Goal: Transaction & Acquisition: Download file/media

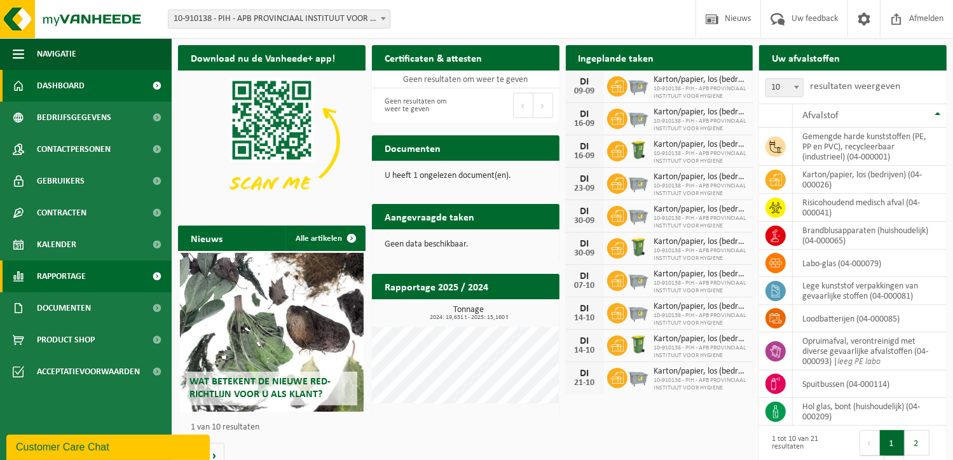
click at [46, 286] on span "Rapportage" at bounding box center [61, 277] width 49 height 32
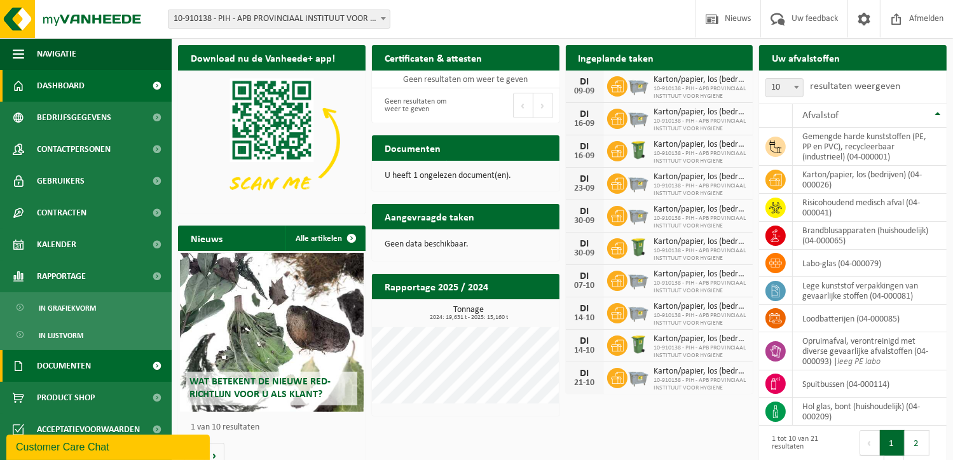
click at [63, 325] on span "In lijstvorm" at bounding box center [61, 336] width 45 height 24
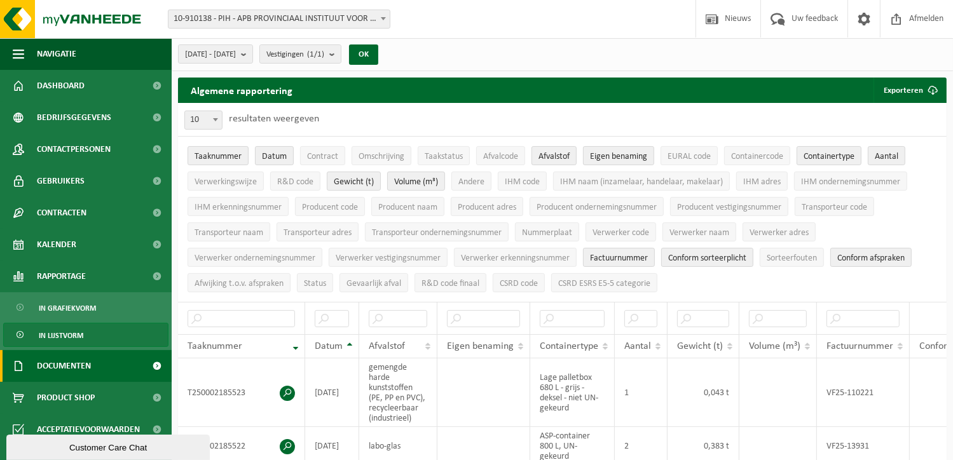
click at [73, 375] on span "Documenten" at bounding box center [64, 366] width 54 height 32
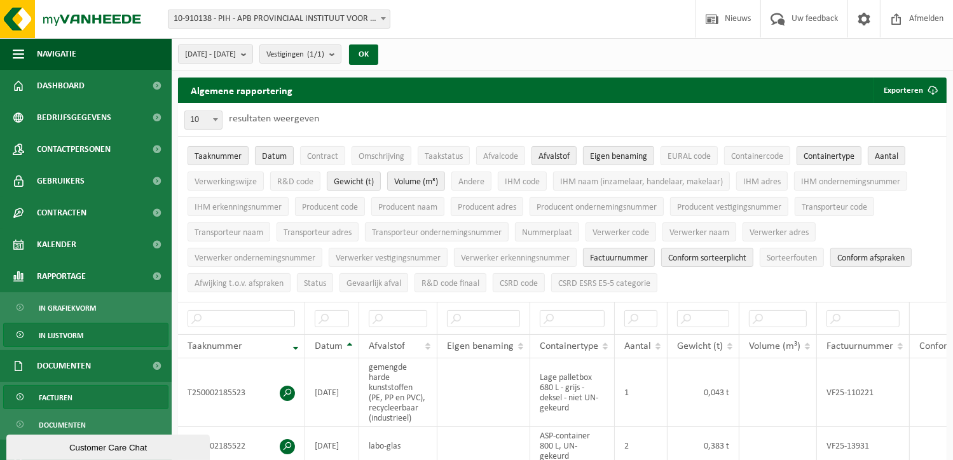
click at [74, 399] on link "Facturen" at bounding box center [85, 397] width 165 height 24
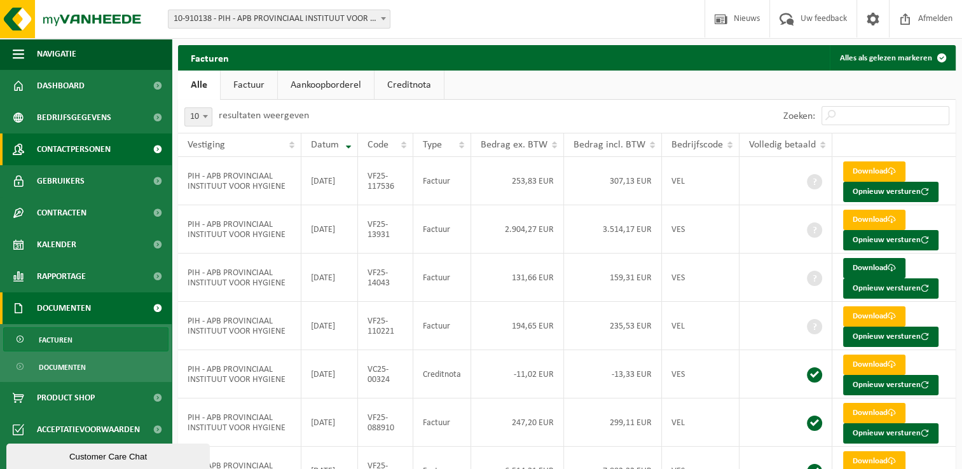
drag, startPoint x: 526, startPoint y: 100, endPoint x: 35, endPoint y: 162, distance: 494.8
click at [526, 100] on div "10 25 50 100 10 resultaten weergeven" at bounding box center [372, 116] width 389 height 33
click at [611, 106] on div "Zoeken:" at bounding box center [761, 116] width 389 height 33
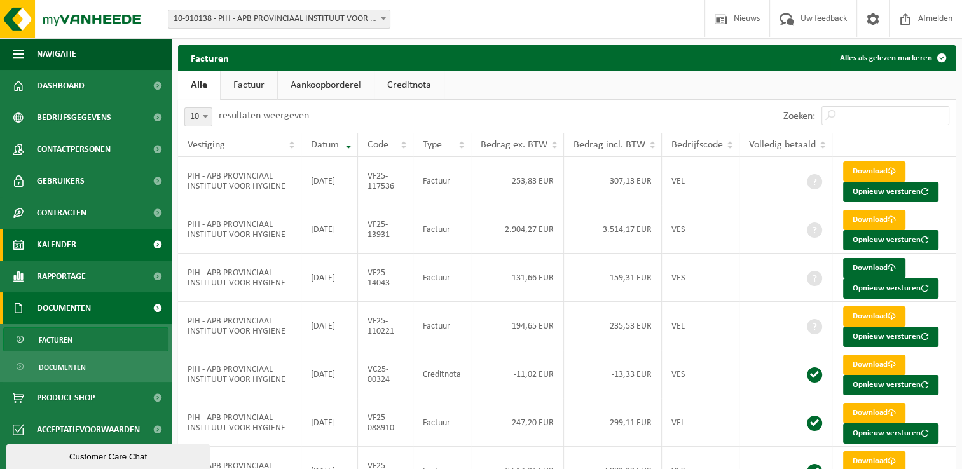
click at [48, 230] on span "Kalender" at bounding box center [56, 245] width 39 height 32
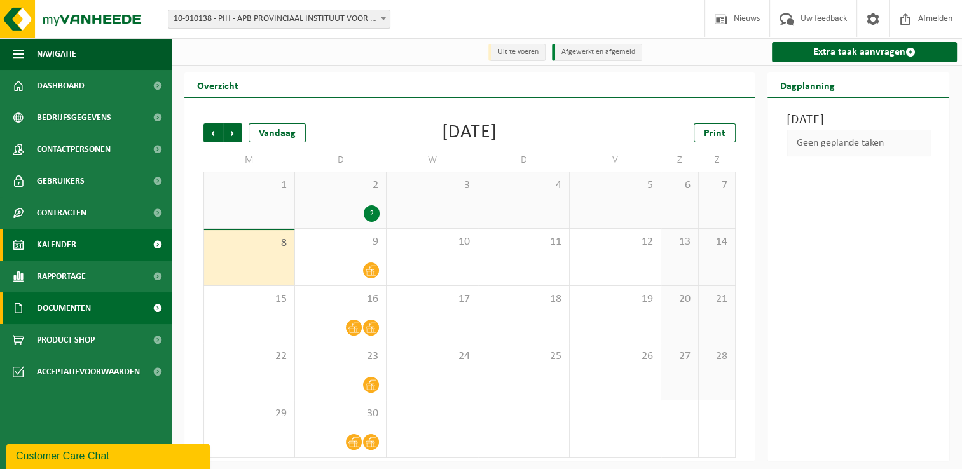
click at [86, 317] on span "Documenten" at bounding box center [64, 309] width 54 height 32
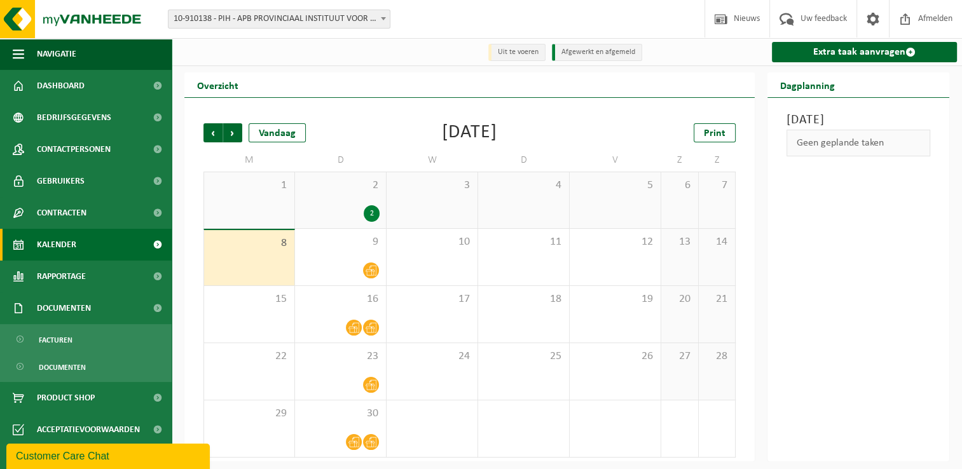
click at [94, 352] on ul "Facturen Documenten" at bounding box center [86, 353] width 172 height 58
click at [92, 352] on ul "Facturen Documenten" at bounding box center [86, 353] width 172 height 58
click at [88, 354] on ul "Facturen Documenten" at bounding box center [86, 353] width 172 height 58
click at [81, 344] on link "Facturen" at bounding box center [85, 340] width 165 height 24
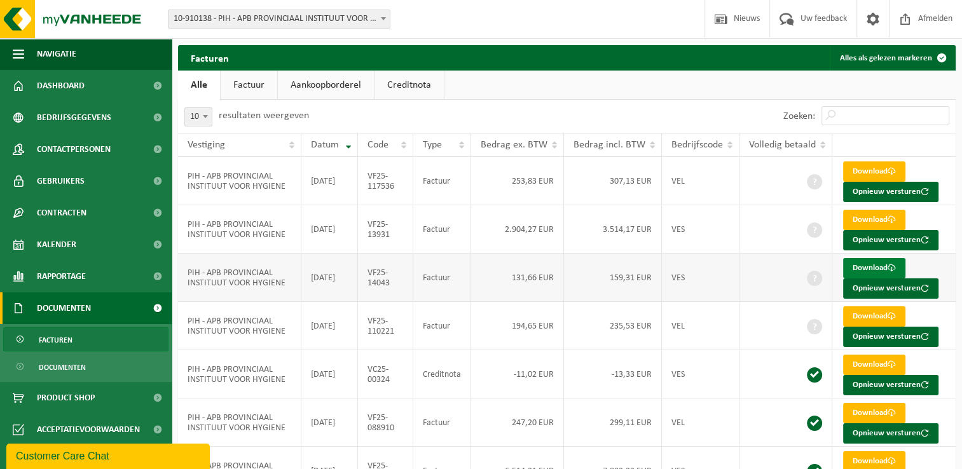
click at [884, 268] on link "Download" at bounding box center [874, 268] width 62 height 20
click at [326, 296] on td "[DATE]" at bounding box center [329, 278] width 57 height 48
drag, startPoint x: 326, startPoint y: 296, endPoint x: 319, endPoint y: 296, distance: 7.0
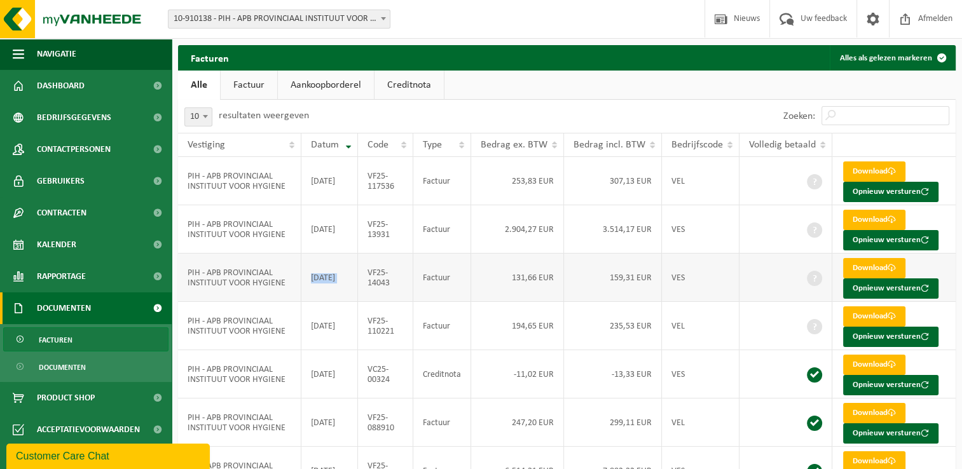
click at [319, 296] on td "[DATE]" at bounding box center [329, 278] width 57 height 48
click at [323, 296] on td "[DATE]" at bounding box center [329, 278] width 57 height 48
click at [391, 284] on td "VF25-14043" at bounding box center [385, 278] width 55 height 48
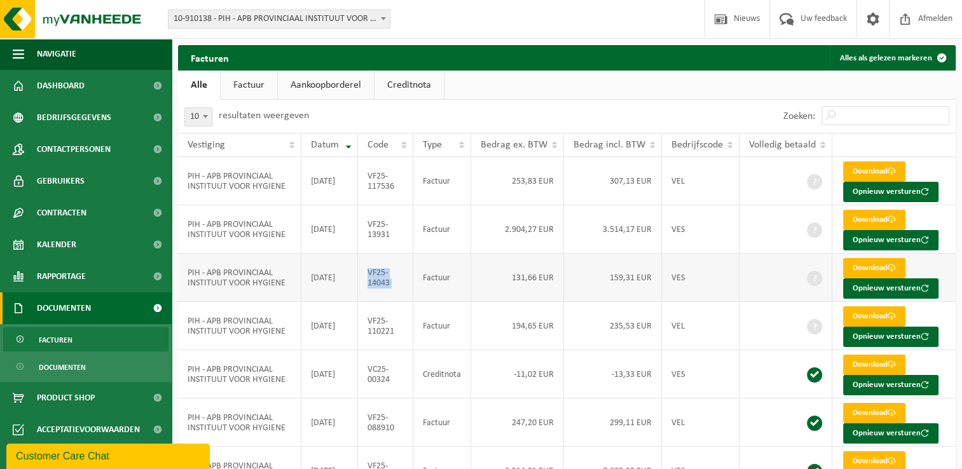
click at [391, 284] on td "VF25-14043" at bounding box center [385, 278] width 55 height 48
click at [398, 284] on td "VF25-14043" at bounding box center [385, 278] width 55 height 48
click at [700, 282] on td "VES" at bounding box center [701, 278] width 78 height 48
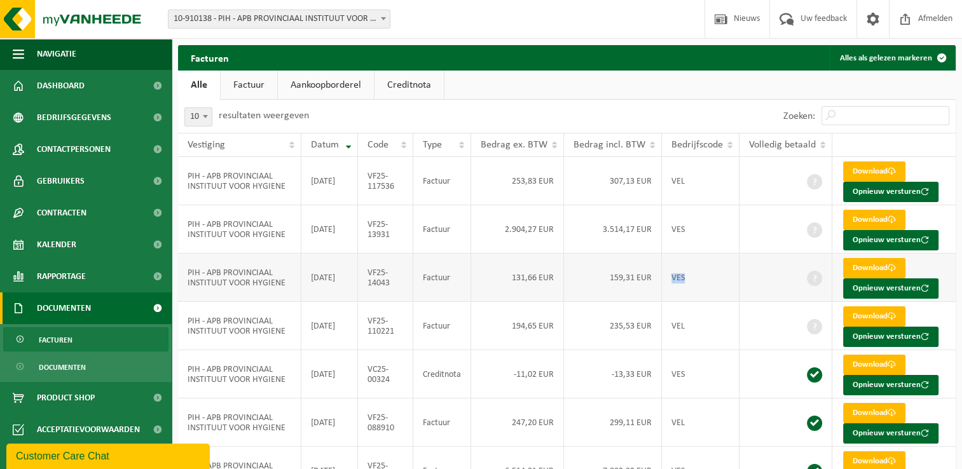
click at [700, 282] on td "VES" at bounding box center [701, 278] width 78 height 48
click at [694, 276] on td "VES" at bounding box center [701, 278] width 78 height 48
click at [859, 168] on link "Download" at bounding box center [874, 172] width 62 height 20
click at [548, 284] on td "131,66 EUR" at bounding box center [517, 278] width 93 height 48
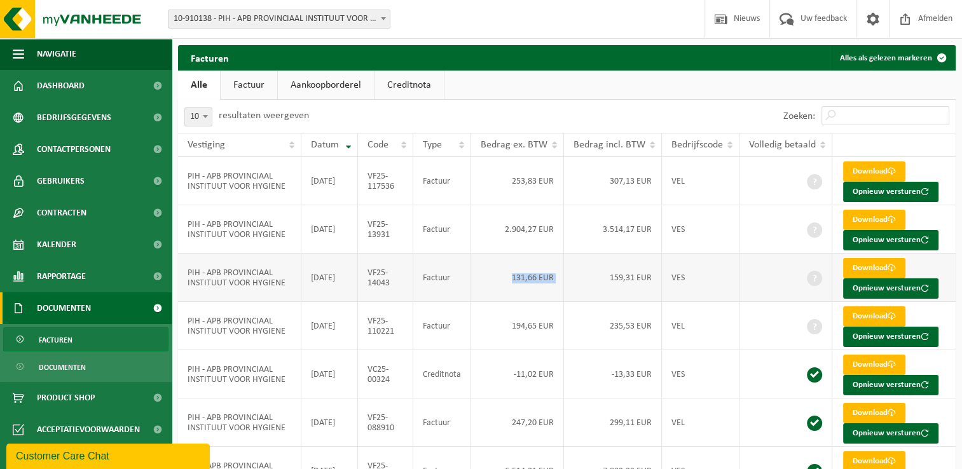
click at [548, 284] on td "131,66 EUR" at bounding box center [517, 278] width 93 height 48
drag, startPoint x: 548, startPoint y: 284, endPoint x: 529, endPoint y: 276, distance: 20.0
click at [529, 276] on td "131,66 EUR" at bounding box center [517, 278] width 93 height 48
click at [527, 276] on td "131,66 EUR" at bounding box center [517, 278] width 93 height 48
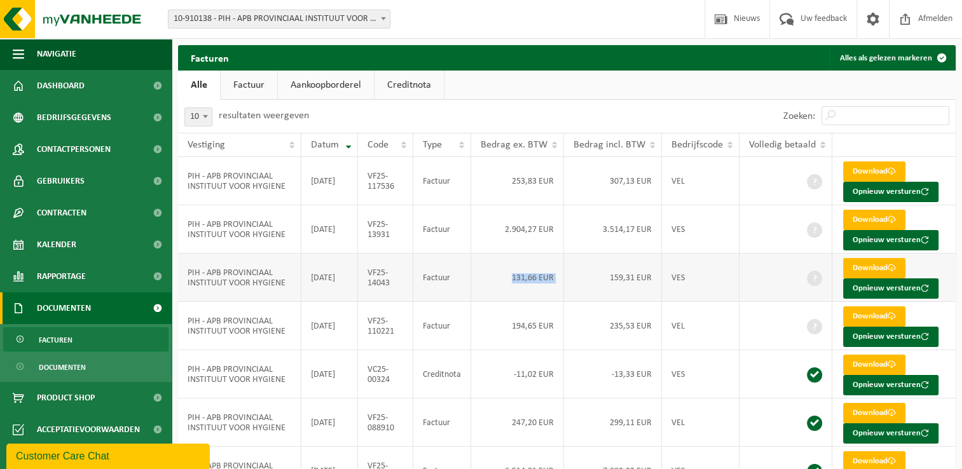
click at [527, 276] on td "131,66 EUR" at bounding box center [517, 278] width 93 height 48
click at [527, 279] on td "131,66 EUR" at bounding box center [517, 278] width 93 height 48
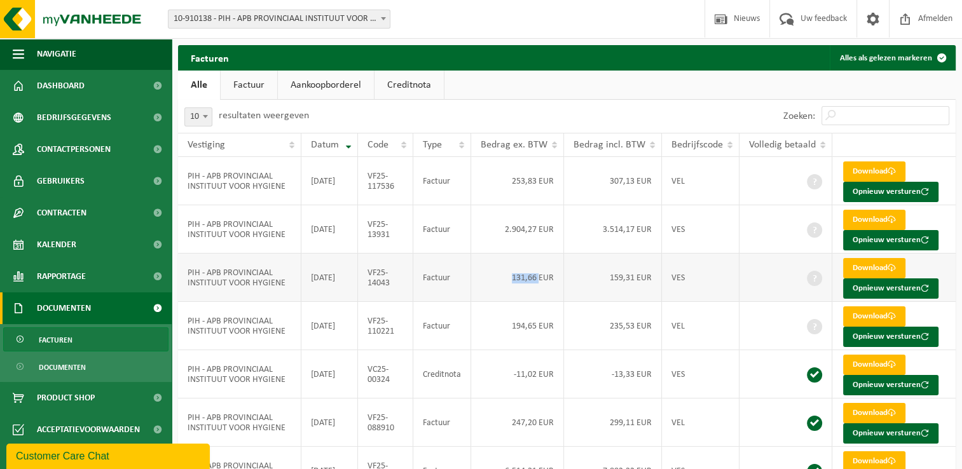
click at [527, 279] on td "131,66 EUR" at bounding box center [517, 278] width 93 height 48
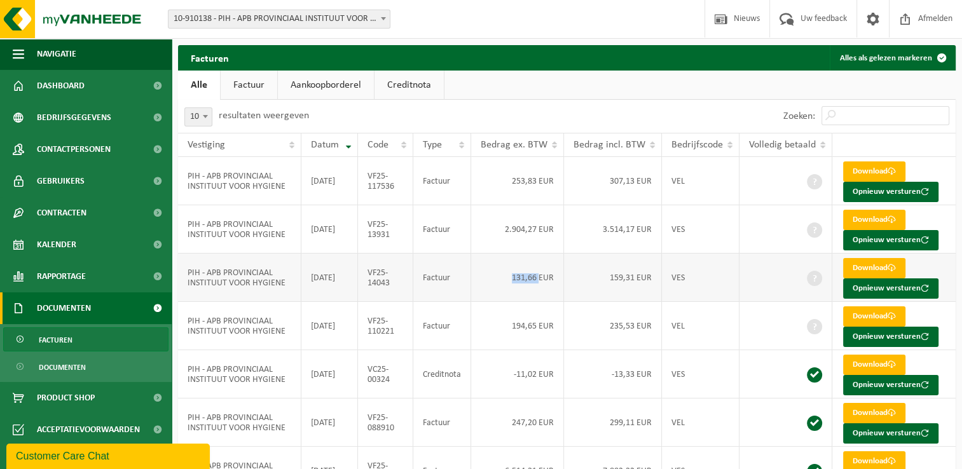
click at [534, 279] on td "131,66 EUR" at bounding box center [517, 278] width 93 height 48
click at [544, 278] on td "131,66 EUR" at bounding box center [517, 278] width 93 height 48
drag, startPoint x: 544, startPoint y: 278, endPoint x: 516, endPoint y: 279, distance: 28.6
click at [516, 279] on td "131,66 EUR" at bounding box center [517, 278] width 93 height 48
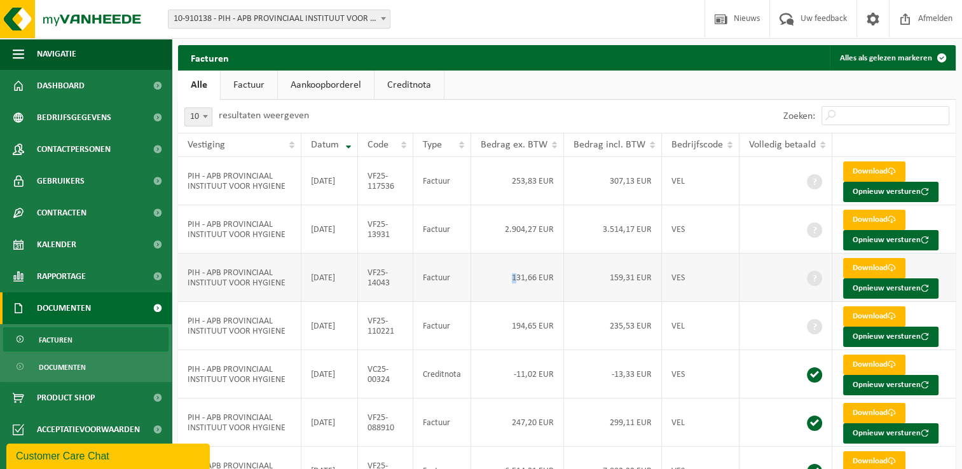
click at [516, 279] on td "131,66 EUR" at bounding box center [517, 278] width 93 height 48
drag, startPoint x: 516, startPoint y: 279, endPoint x: 506, endPoint y: 281, distance: 10.5
click at [506, 281] on td "131,66 EUR" at bounding box center [517, 278] width 93 height 48
click at [471, 281] on td "Factuur" at bounding box center [442, 278] width 58 height 48
click at [466, 279] on td "Factuur" at bounding box center [442, 278] width 58 height 48
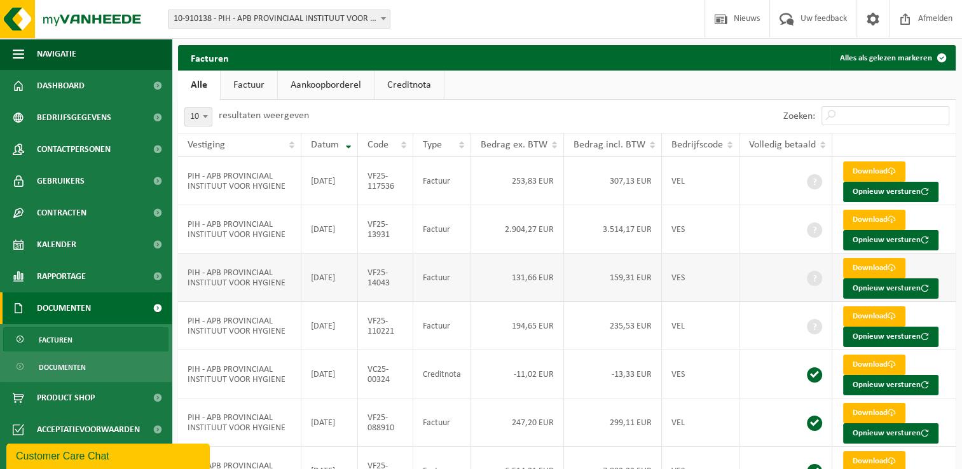
click at [466, 279] on td "Factuur" at bounding box center [442, 278] width 58 height 48
drag, startPoint x: 472, startPoint y: 281, endPoint x: 480, endPoint y: 282, distance: 8.4
click at [480, 282] on tr "PIH - APB PROVINCIAAL INSTITUUT VOOR HYGIENE [DATE] VF25-14043 Factuur 131,66 E…" at bounding box center [567, 278] width 778 height 48
drag, startPoint x: 480, startPoint y: 282, endPoint x: 453, endPoint y: 290, distance: 28.4
click at [453, 290] on td "Factuur" at bounding box center [442, 278] width 58 height 48
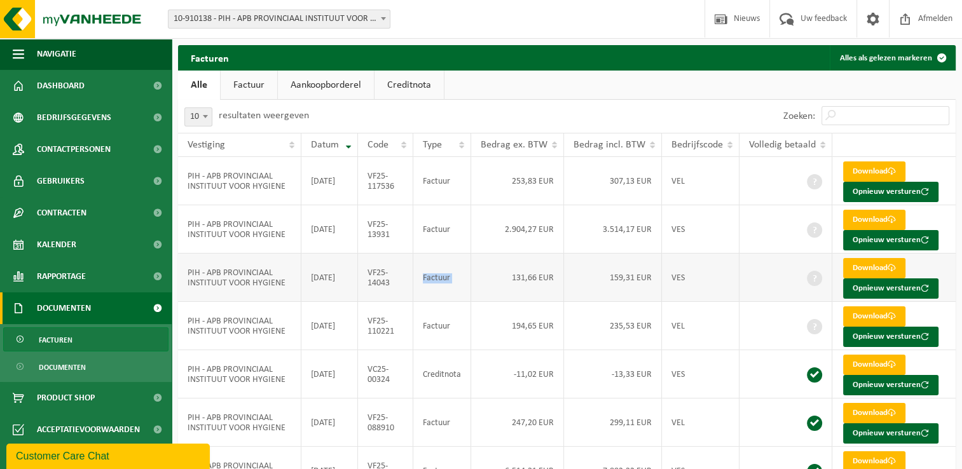
click at [453, 290] on td "Factuur" at bounding box center [442, 278] width 58 height 48
click at [450, 289] on td "Factuur" at bounding box center [442, 278] width 58 height 48
click at [449, 329] on td "Factuur" at bounding box center [442, 326] width 58 height 48
click at [540, 100] on div "10 25 50 100 10 resultaten weergeven" at bounding box center [372, 116] width 389 height 33
click at [542, 100] on div "10 25 50 100 10 resultaten weergeven" at bounding box center [372, 116] width 389 height 33
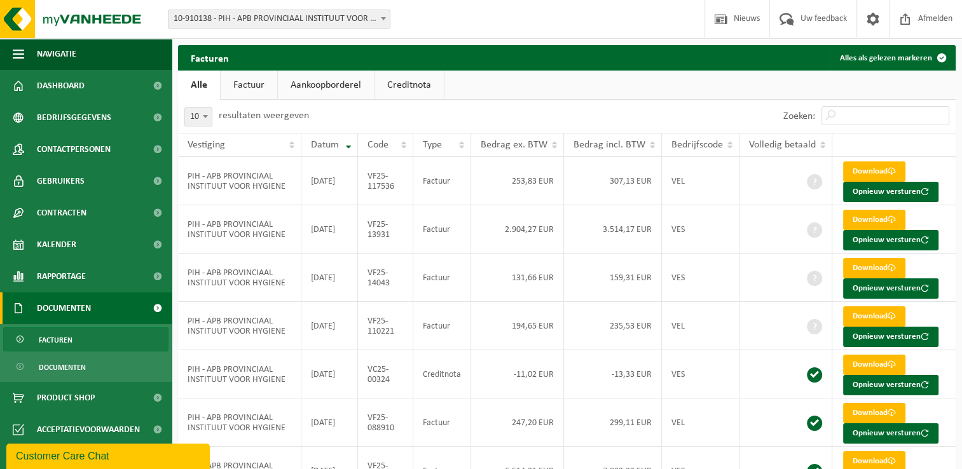
click at [542, 100] on div "10 25 50 100 10 resultaten weergeven" at bounding box center [372, 116] width 389 height 33
drag, startPoint x: 308, startPoint y: 120, endPoint x: 220, endPoint y: 120, distance: 87.8
click at [220, 120] on div "10 25 50 100 10 resultaten weergeven" at bounding box center [372, 116] width 389 height 33
click at [224, 120] on label "resultaten weergeven" at bounding box center [264, 116] width 90 height 10
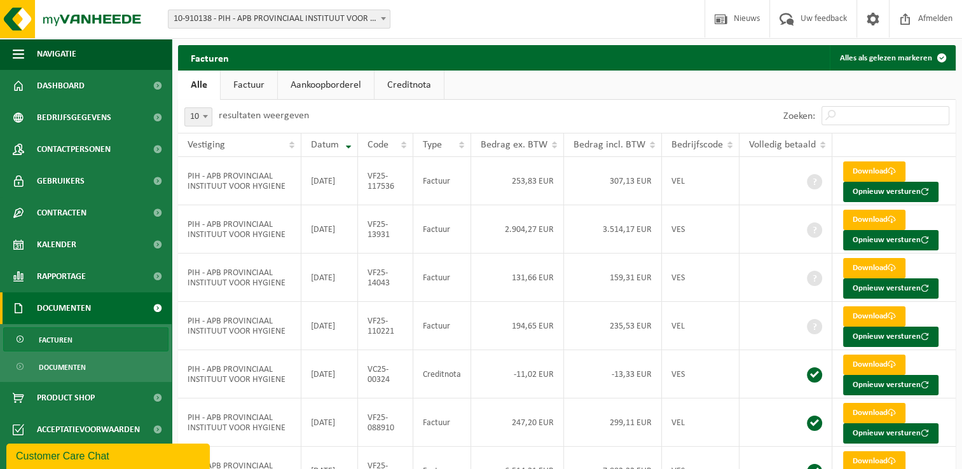
click at [224, 107] on select "10 25 50 100" at bounding box center [207, 106] width 38 height 1
click at [224, 120] on label "resultaten weergeven" at bounding box center [264, 116] width 90 height 10
click at [224, 107] on select "10 25 50 100" at bounding box center [207, 106] width 38 height 1
drag, startPoint x: 224, startPoint y: 120, endPoint x: 255, endPoint y: 119, distance: 31.2
click at [255, 119] on label "resultaten weergeven" at bounding box center [264, 116] width 90 height 10
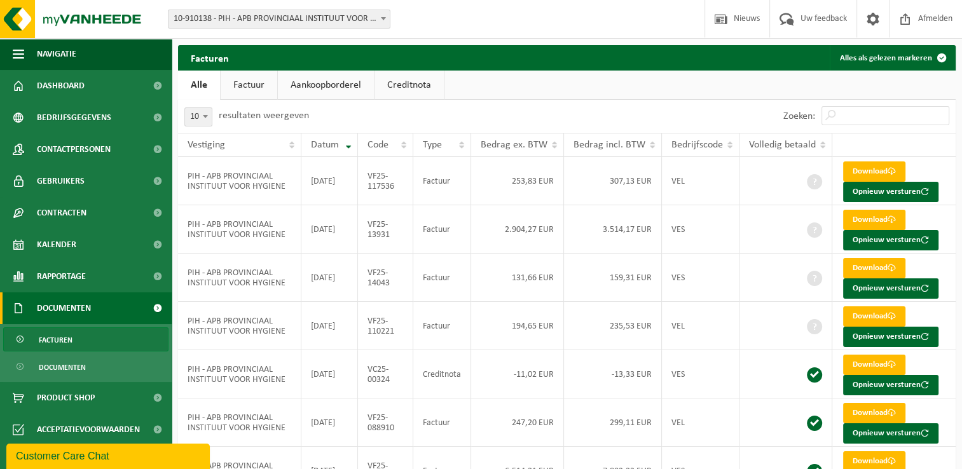
click at [226, 107] on select "10 25 50 100" at bounding box center [207, 106] width 38 height 1
click at [255, 119] on label "resultaten weergeven" at bounding box center [264, 116] width 90 height 10
click at [226, 107] on select "10 25 50 100" at bounding box center [207, 106] width 38 height 1
drag, startPoint x: 255, startPoint y: 119, endPoint x: 264, endPoint y: 119, distance: 8.9
click at [264, 119] on label "resultaten weergeven" at bounding box center [264, 116] width 90 height 10
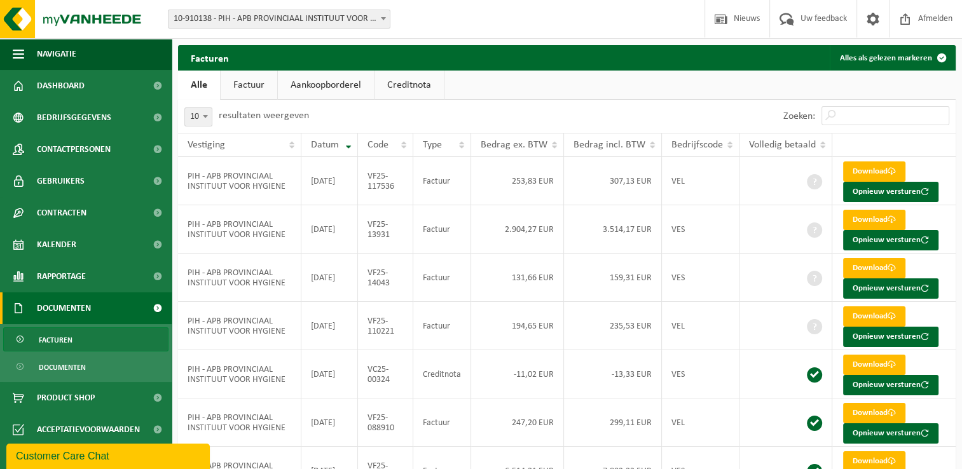
click at [226, 107] on select "10 25 50 100" at bounding box center [207, 106] width 38 height 1
click at [363, 116] on div "10 25 50 100 10 resultaten weergeven" at bounding box center [372, 116] width 389 height 33
click at [332, 118] on div "10 25 50 100 10 resultaten weergeven" at bounding box center [372, 116] width 389 height 33
click at [301, 119] on label "resultaten weergeven" at bounding box center [264, 116] width 90 height 10
click at [226, 107] on select "10 25 50 100" at bounding box center [207, 106] width 38 height 1
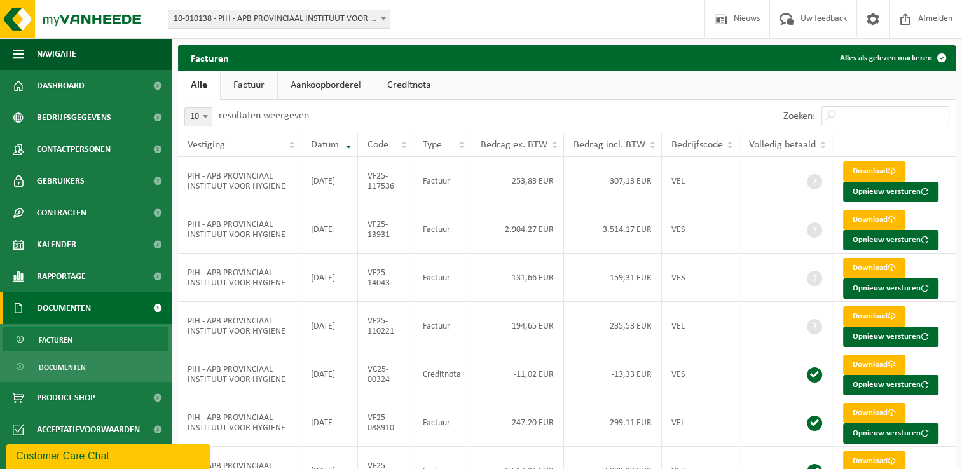
click at [301, 119] on label "resultaten weergeven" at bounding box center [264, 116] width 90 height 10
click at [226, 107] on select "10 25 50 100" at bounding box center [207, 106] width 38 height 1
drag, startPoint x: 301, startPoint y: 119, endPoint x: 237, endPoint y: 118, distance: 64.9
click at [237, 118] on label "resultaten weergeven" at bounding box center [264, 116] width 90 height 10
click at [226, 107] on select "10 25 50 100" at bounding box center [207, 106] width 38 height 1
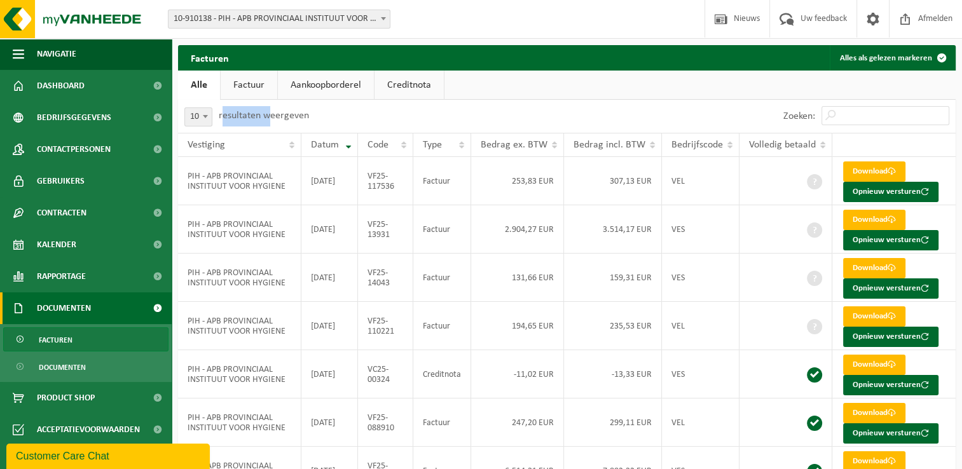
click at [237, 118] on label "resultaten weergeven" at bounding box center [264, 116] width 90 height 10
click at [226, 107] on select "10 25 50 100" at bounding box center [207, 106] width 38 height 1
drag, startPoint x: 237, startPoint y: 118, endPoint x: 392, endPoint y: 113, distance: 155.9
click at [392, 113] on div "10 25 50 100 10 resultaten weergeven" at bounding box center [372, 116] width 389 height 33
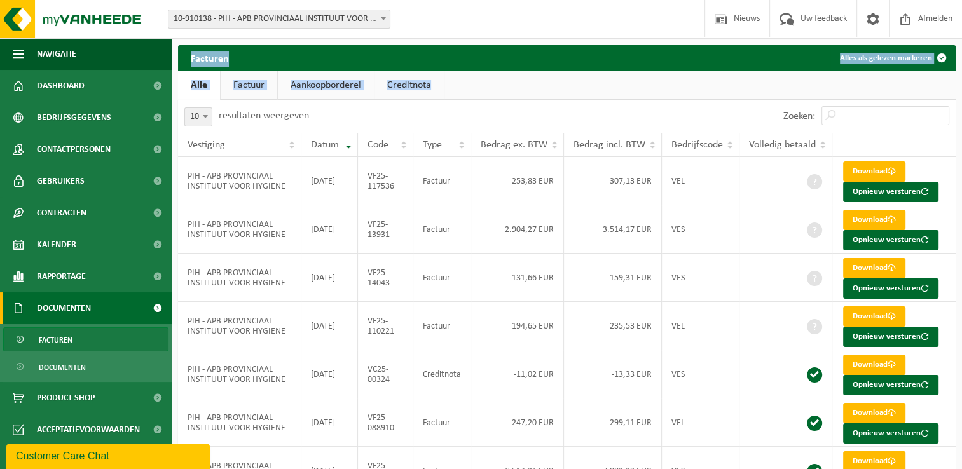
drag, startPoint x: 459, startPoint y: 88, endPoint x: 186, endPoint y: 50, distance: 274.9
click at [186, 50] on div "Facturen Alles als gelezen markeren Even geduld. Door de grote hoeveelheid gege…" at bounding box center [567, 363] width 791 height 637
copy div "Facturen Alles als gelezen markeren Even geduld. Door de grote hoeveelheid gege…"
click at [252, 55] on div "Facturen Alles als gelezen markeren" at bounding box center [567, 57] width 778 height 25
click at [214, 57] on h2 "Facturen" at bounding box center [210, 57] width 64 height 25
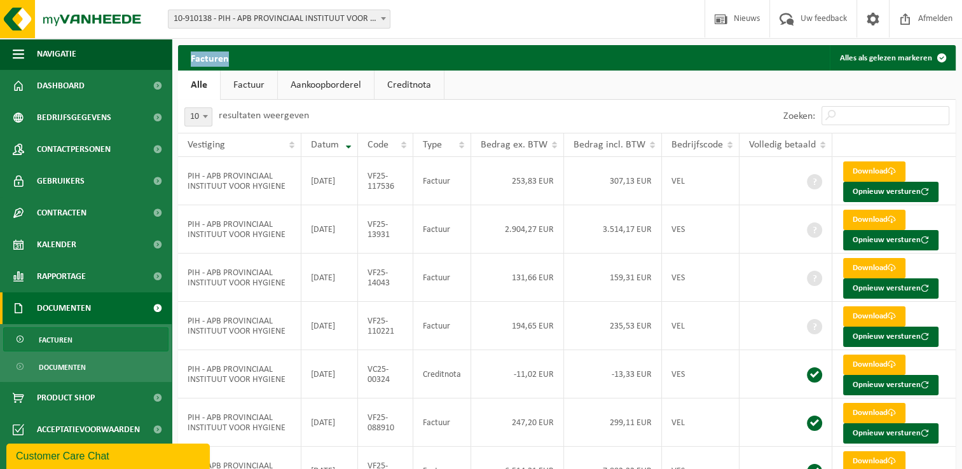
click at [214, 57] on h2 "Facturen" at bounding box center [210, 57] width 64 height 25
drag, startPoint x: 214, startPoint y: 57, endPoint x: 354, endPoint y: 62, distance: 140.0
click at [354, 62] on div "Facturen Alles als gelezen markeren" at bounding box center [567, 57] width 778 height 25
click at [354, 108] on div "10 25 50 100 10 resultaten weergeven" at bounding box center [372, 116] width 389 height 33
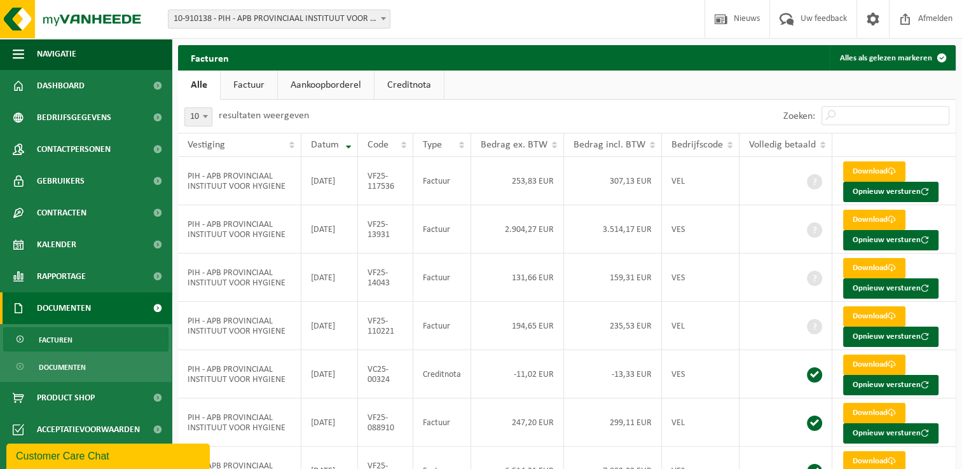
click at [508, 114] on div "10 25 50 100 10 resultaten weergeven" at bounding box center [372, 116] width 389 height 33
drag, startPoint x: 502, startPoint y: 100, endPoint x: 494, endPoint y: 105, distance: 9.4
click at [502, 100] on div "10 25 50 100 10 resultaten weergeven" at bounding box center [372, 116] width 389 height 33
